Goal: Information Seeking & Learning: Compare options

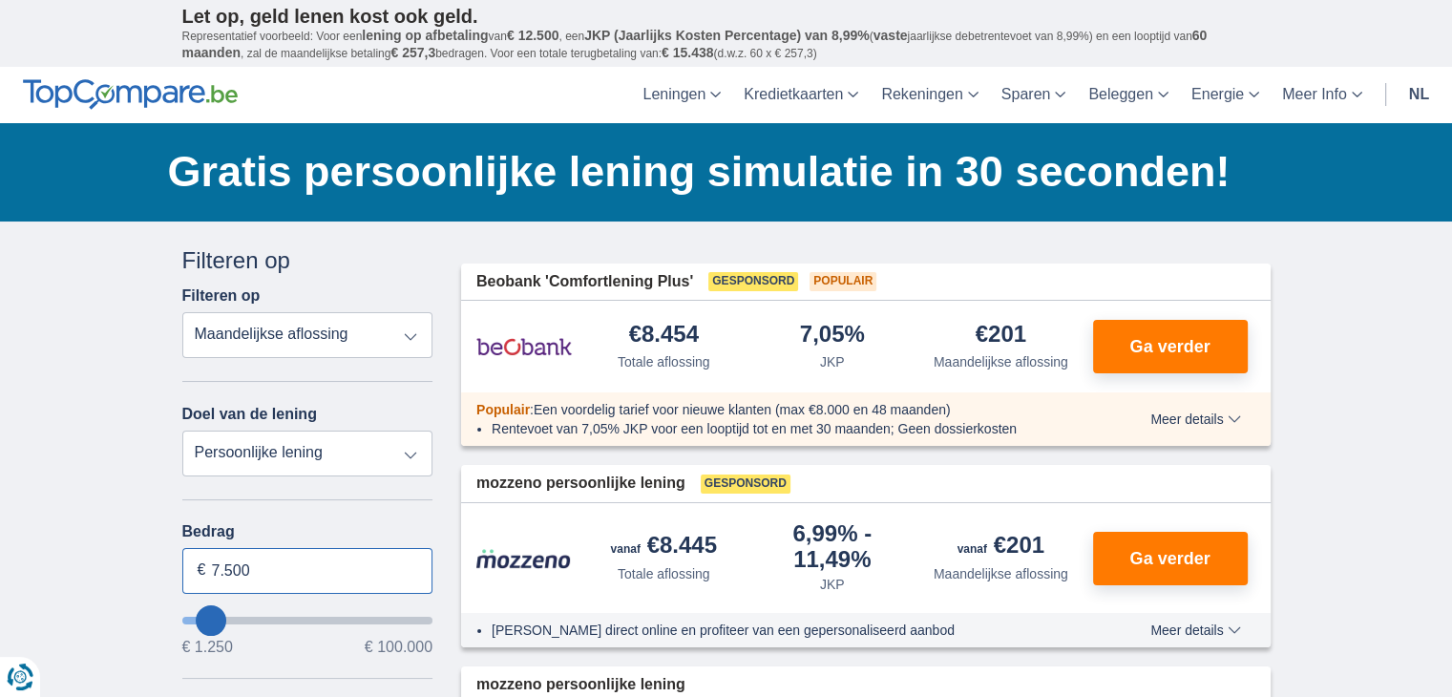
click at [260, 574] on input "7.500" at bounding box center [307, 571] width 251 height 46
type input "7"
type input "9.250"
type input "9250"
select select "48"
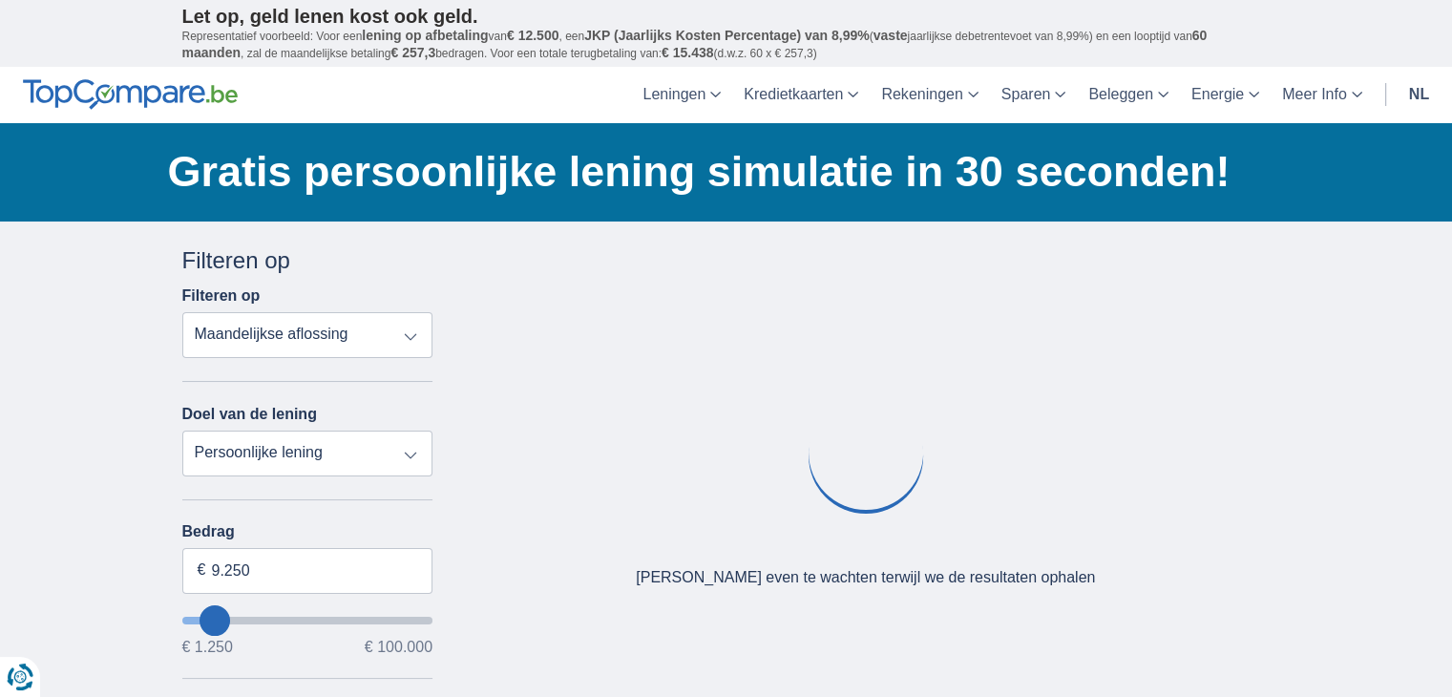
type input "9250"
click at [215, 617] on input "wantToBorrow" at bounding box center [307, 621] width 251 height 8
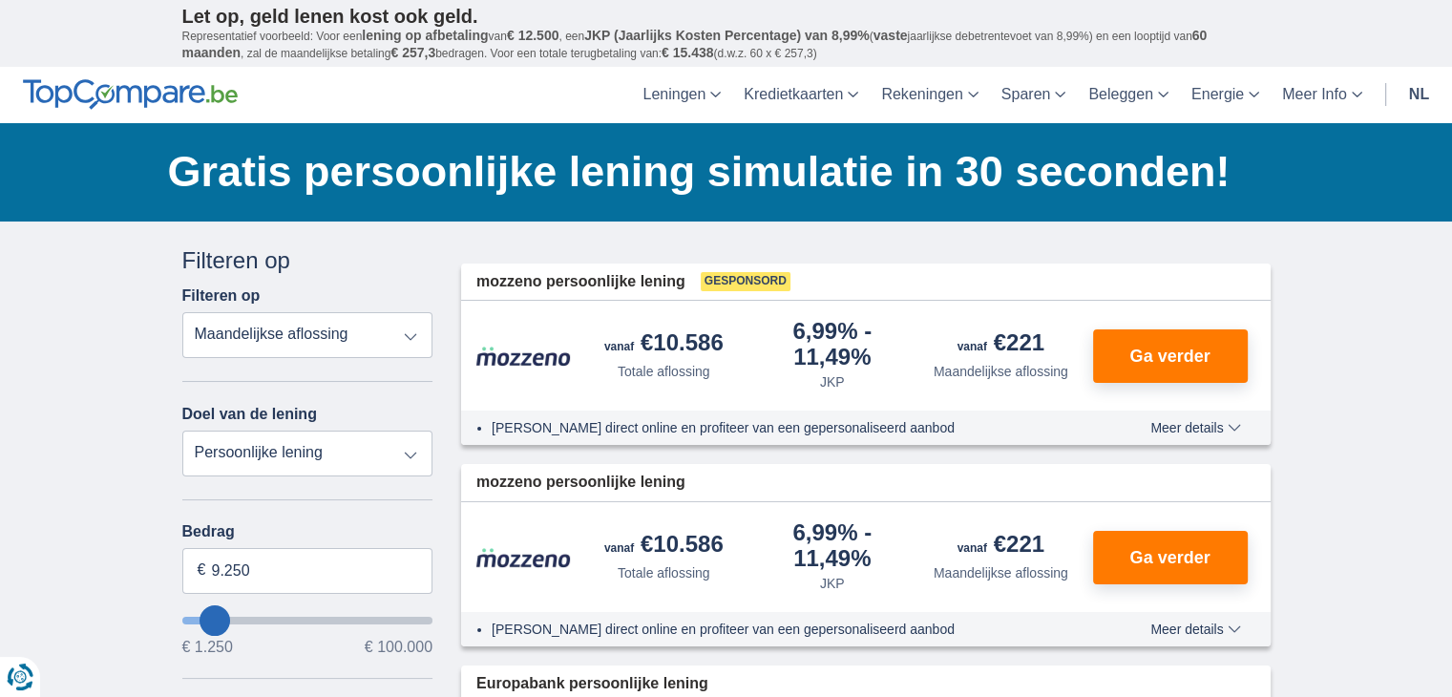
click at [215, 617] on input "wantToBorrow" at bounding box center [307, 621] width 251 height 8
click at [270, 572] on input "9.250" at bounding box center [307, 571] width 251 height 46
type input "9"
click at [270, 572] on input "Bedrag" at bounding box center [307, 571] width 251 height 46
type input "50250"
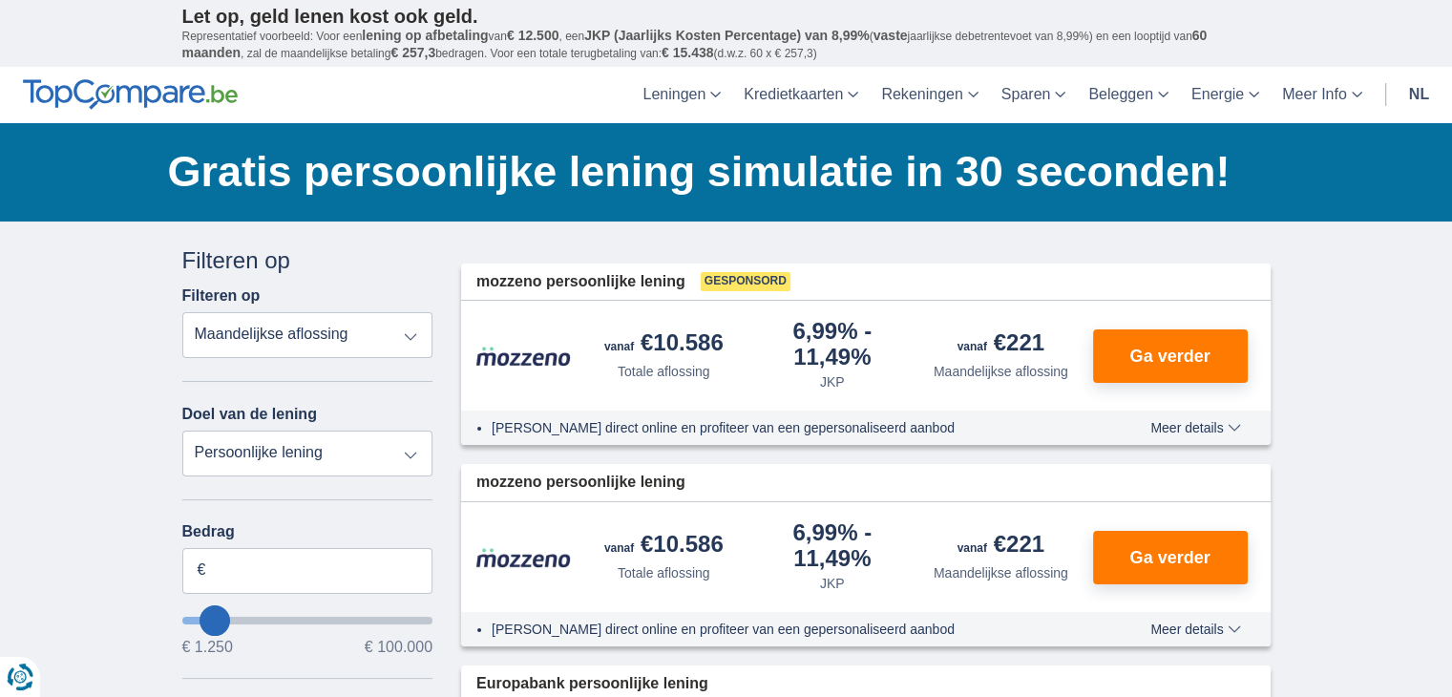
select select "12"
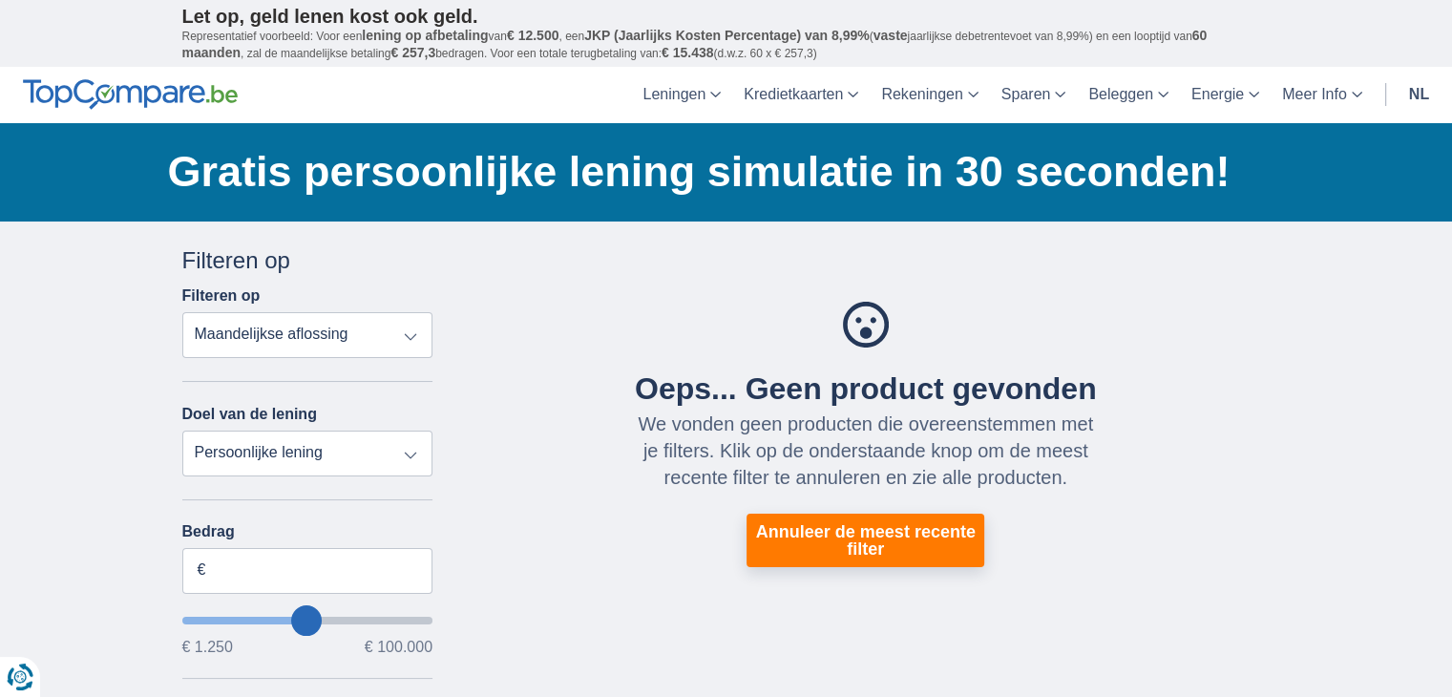
type input "1.250"
type input "1250"
select select "24"
type input "1250"
click at [188, 617] on input "wantToBorrow" at bounding box center [307, 621] width 251 height 8
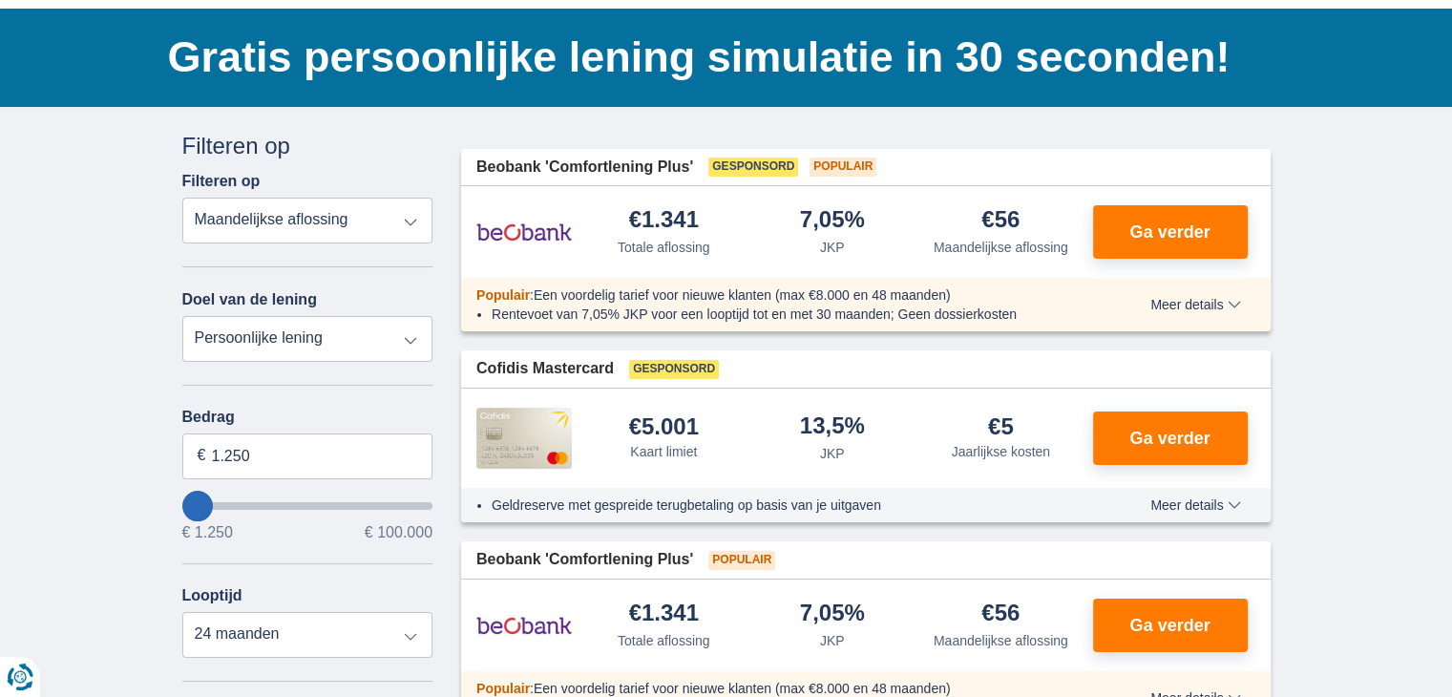
scroll to position [153, 0]
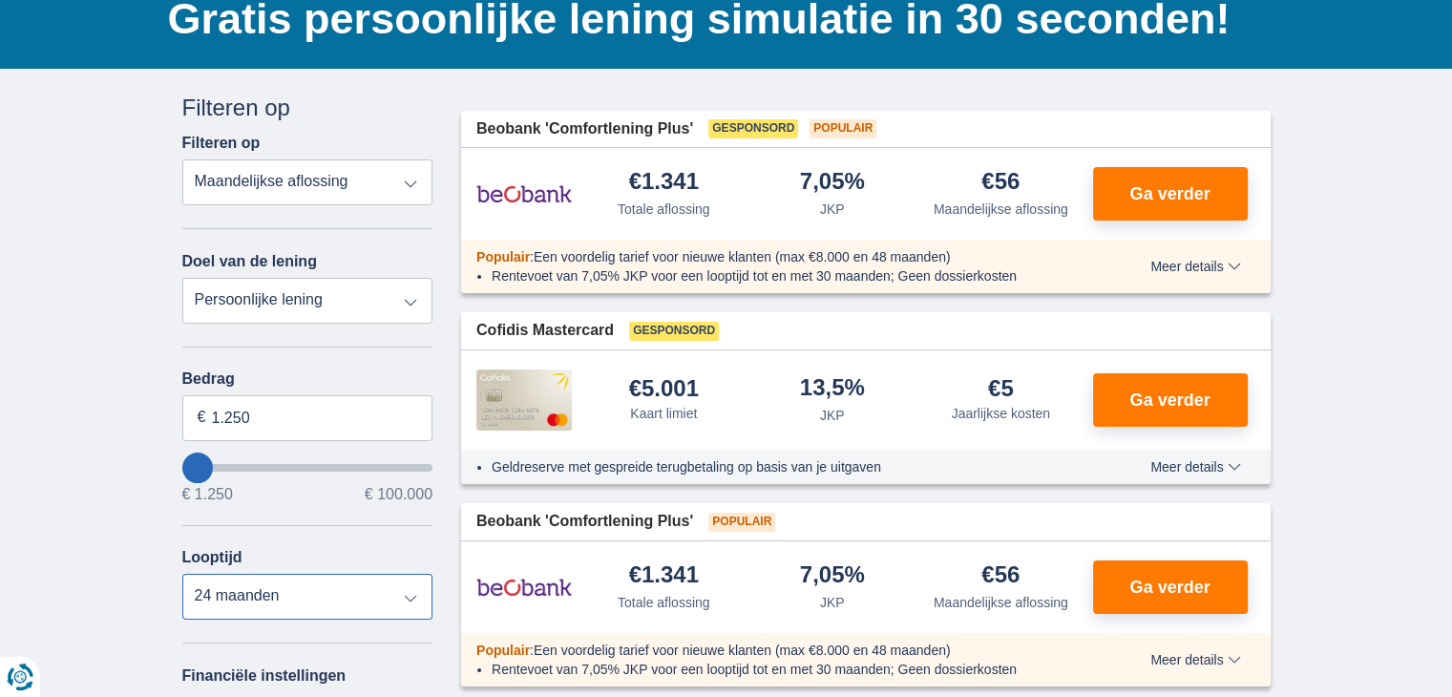
click at [410, 593] on select "12 maanden 18 maanden 24 maanden" at bounding box center [307, 597] width 251 height 46
click at [1447, 679] on div "× widget.non-eligible-application.title widget.non-eligible-application.text no…" at bounding box center [726, 690] width 1452 height 1242
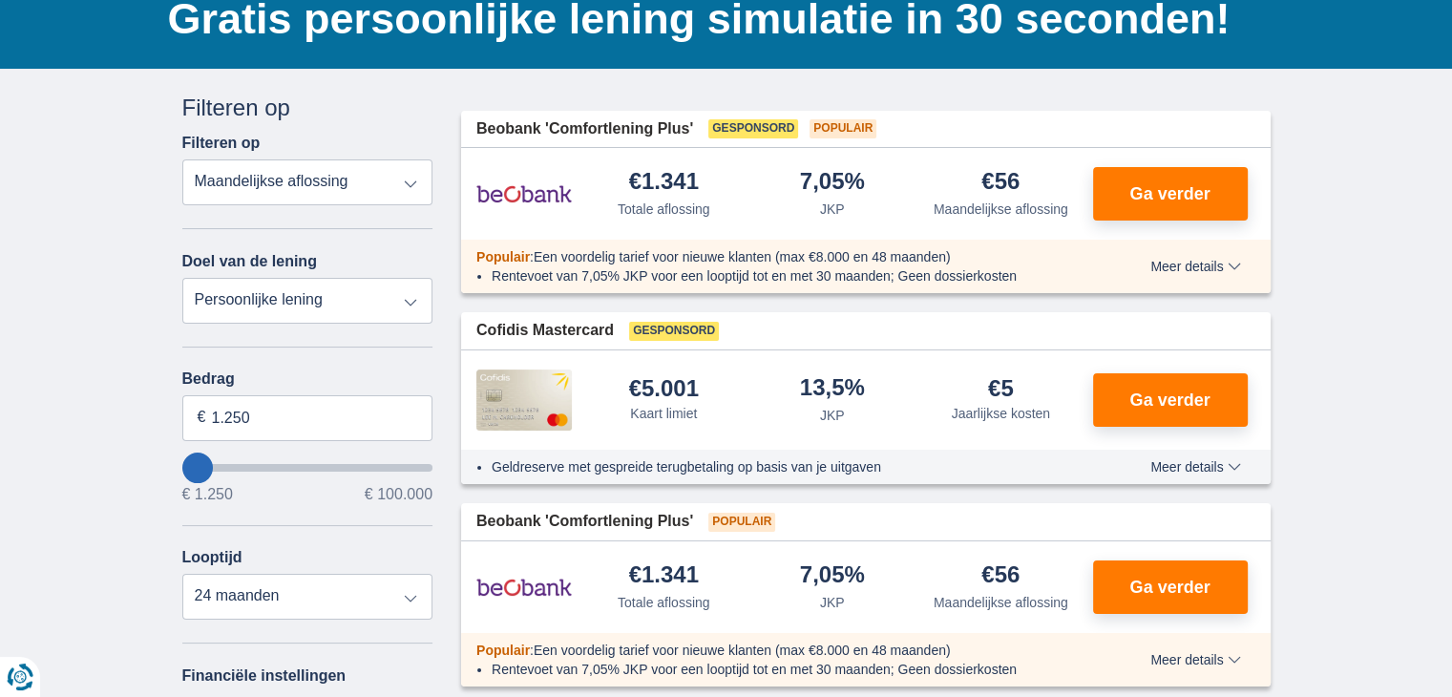
click at [1447, 679] on div "× widget.non-eligible-application.title widget.non-eligible-application.text no…" at bounding box center [726, 690] width 1452 height 1242
